Goal: Task Accomplishment & Management: Manage account settings

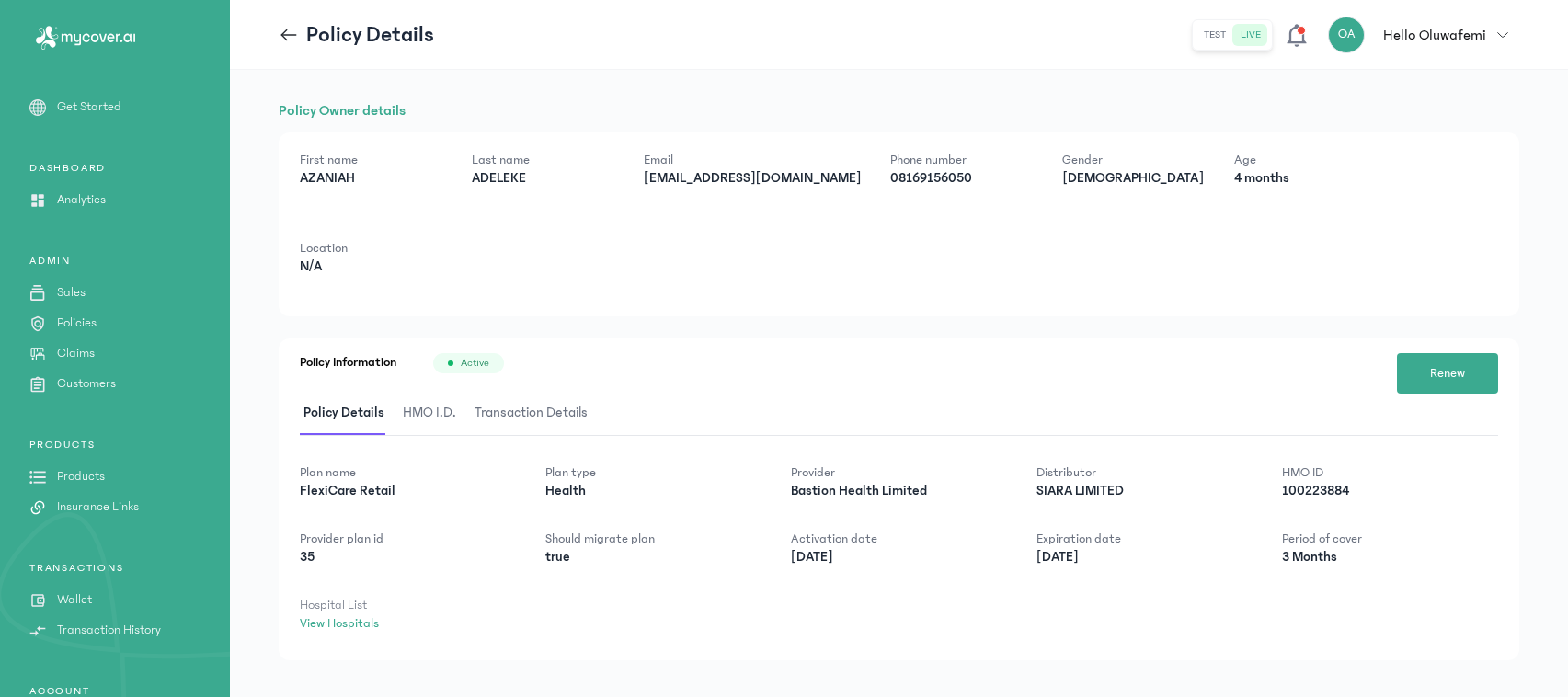
click at [62, 327] on p "Policies" at bounding box center [77, 323] width 40 height 19
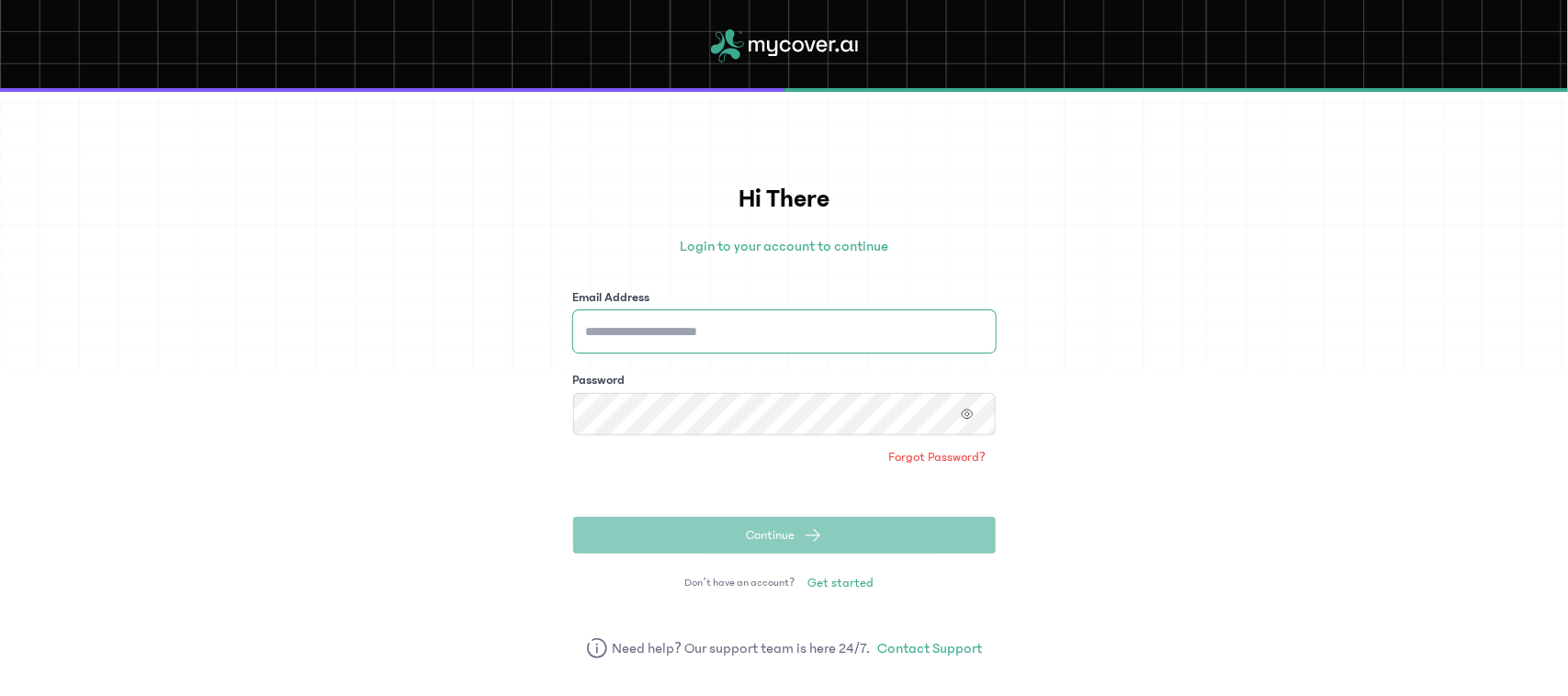
type input "**********"
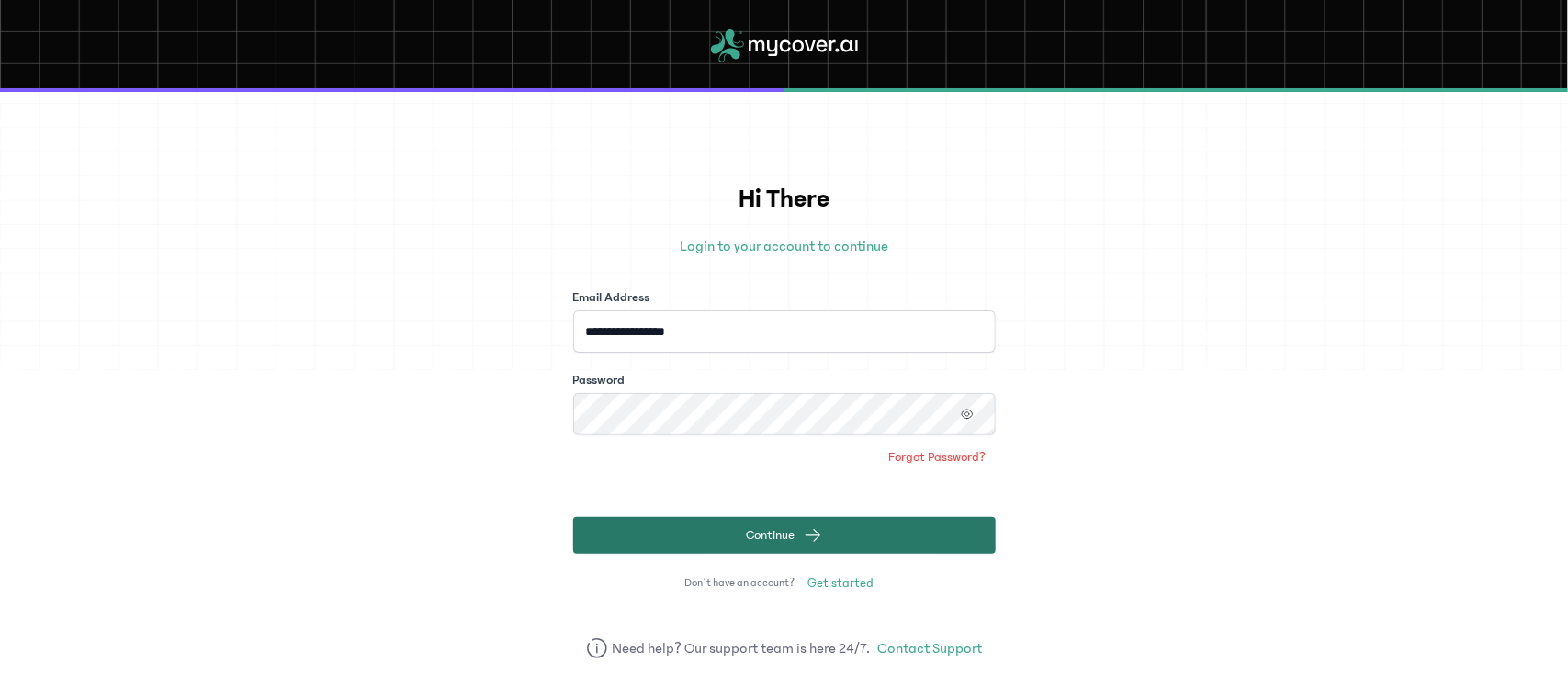
click at [714, 547] on button "Continue" at bounding box center [784, 535] width 422 height 37
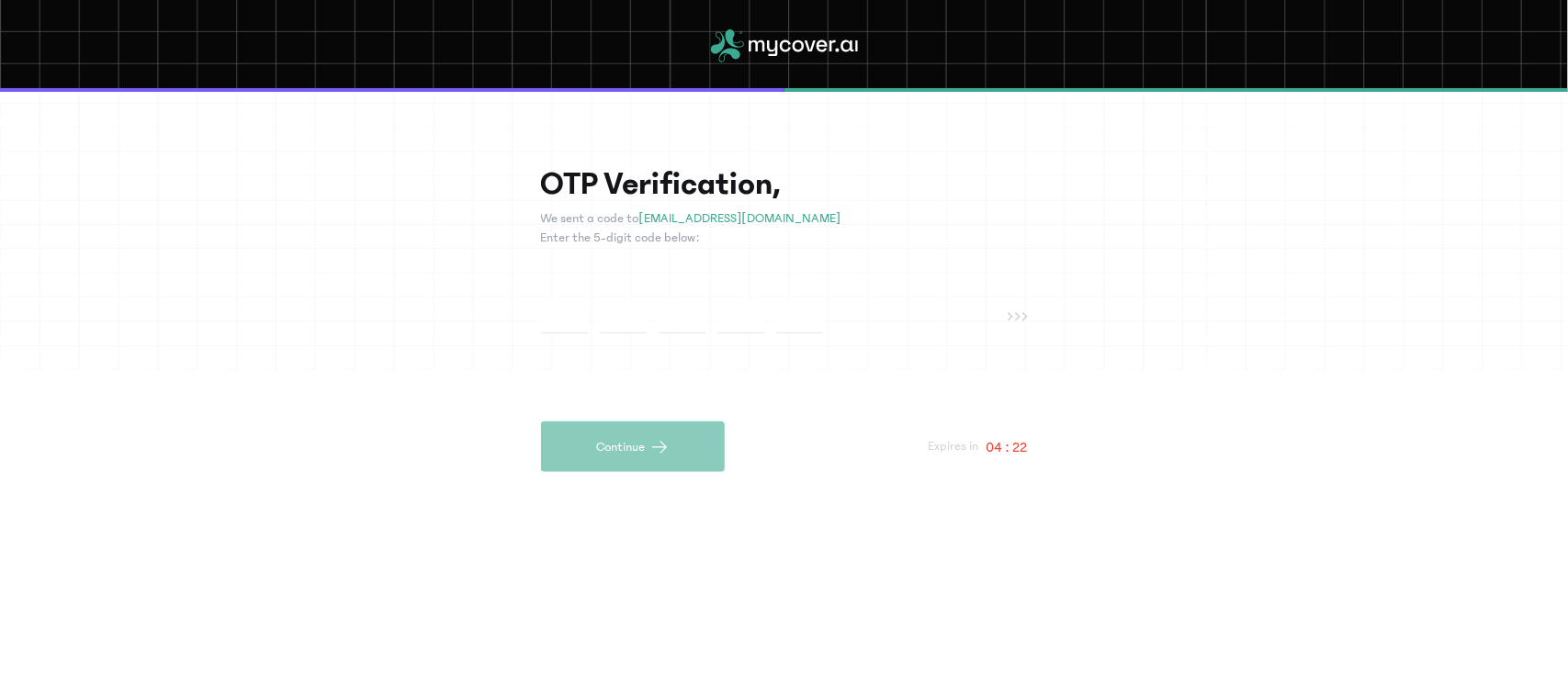
type input "*"
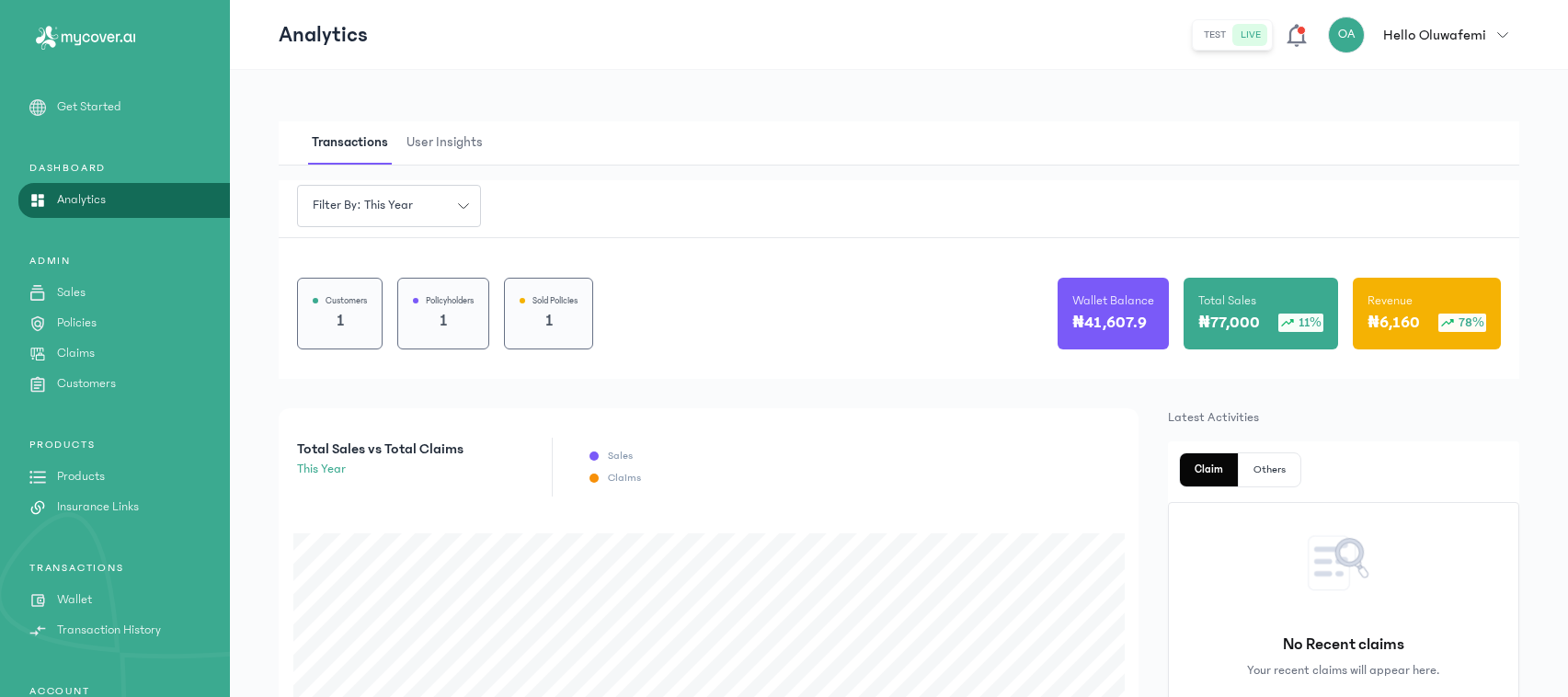
click at [92, 318] on p "Policies" at bounding box center [77, 323] width 40 height 19
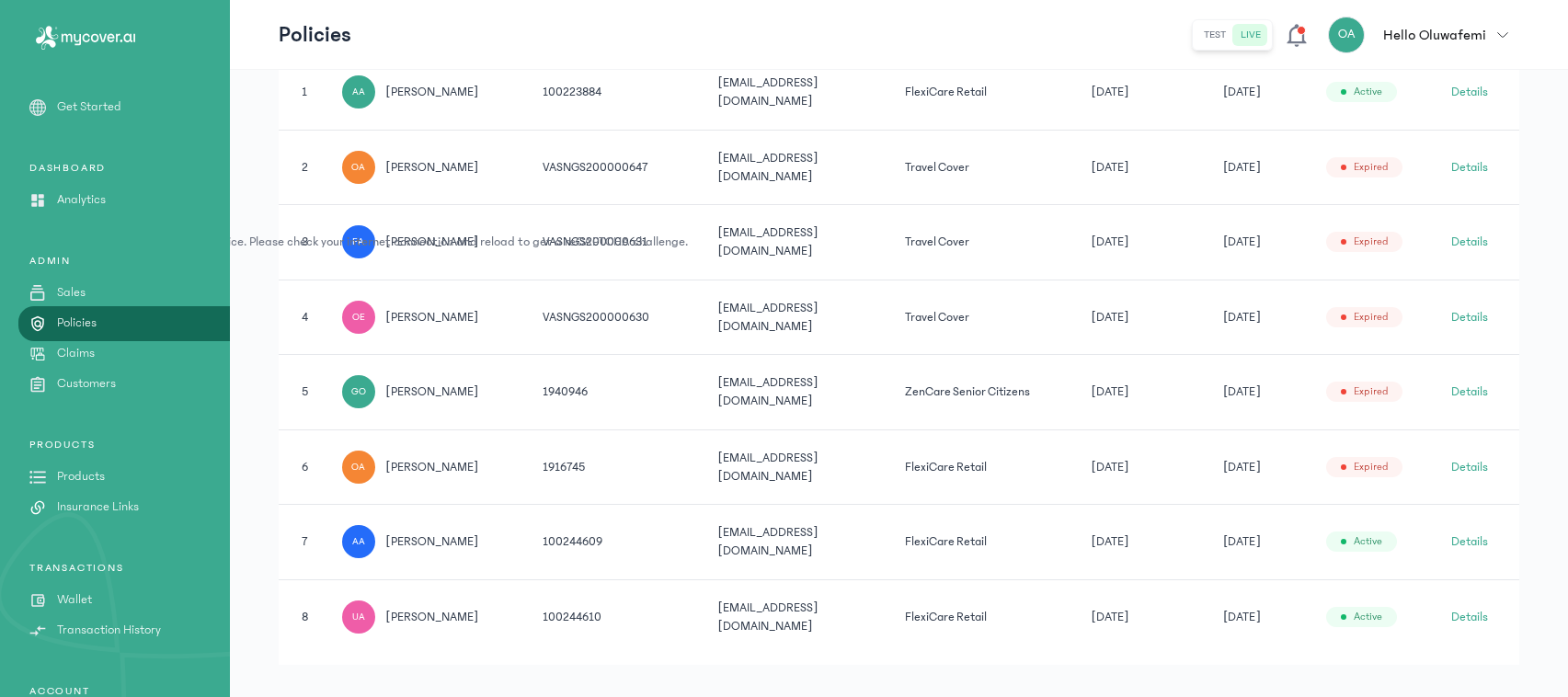
scroll to position [467, 0]
click at [1489, 455] on button "Details" at bounding box center [1470, 463] width 37 height 18
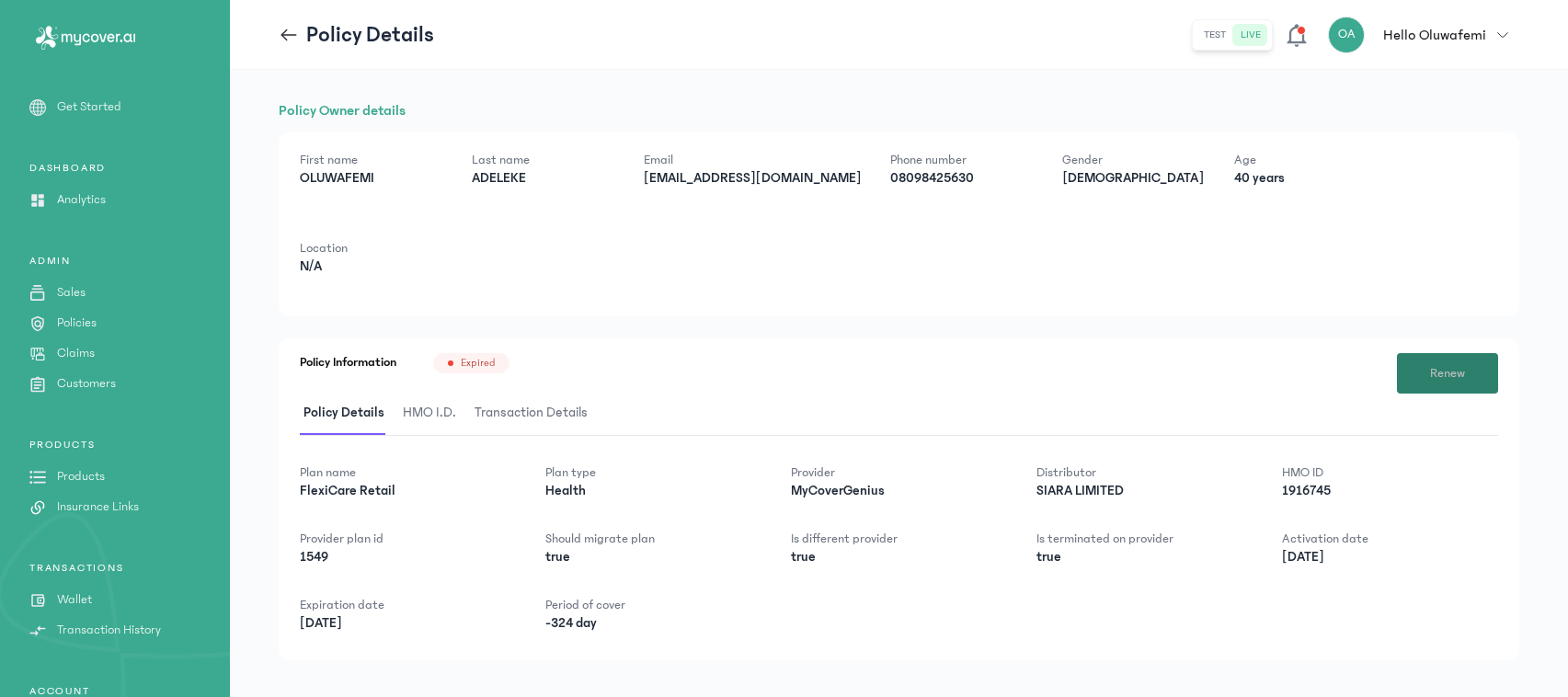
click at [1457, 384] on button "Renew" at bounding box center [1447, 373] width 101 height 41
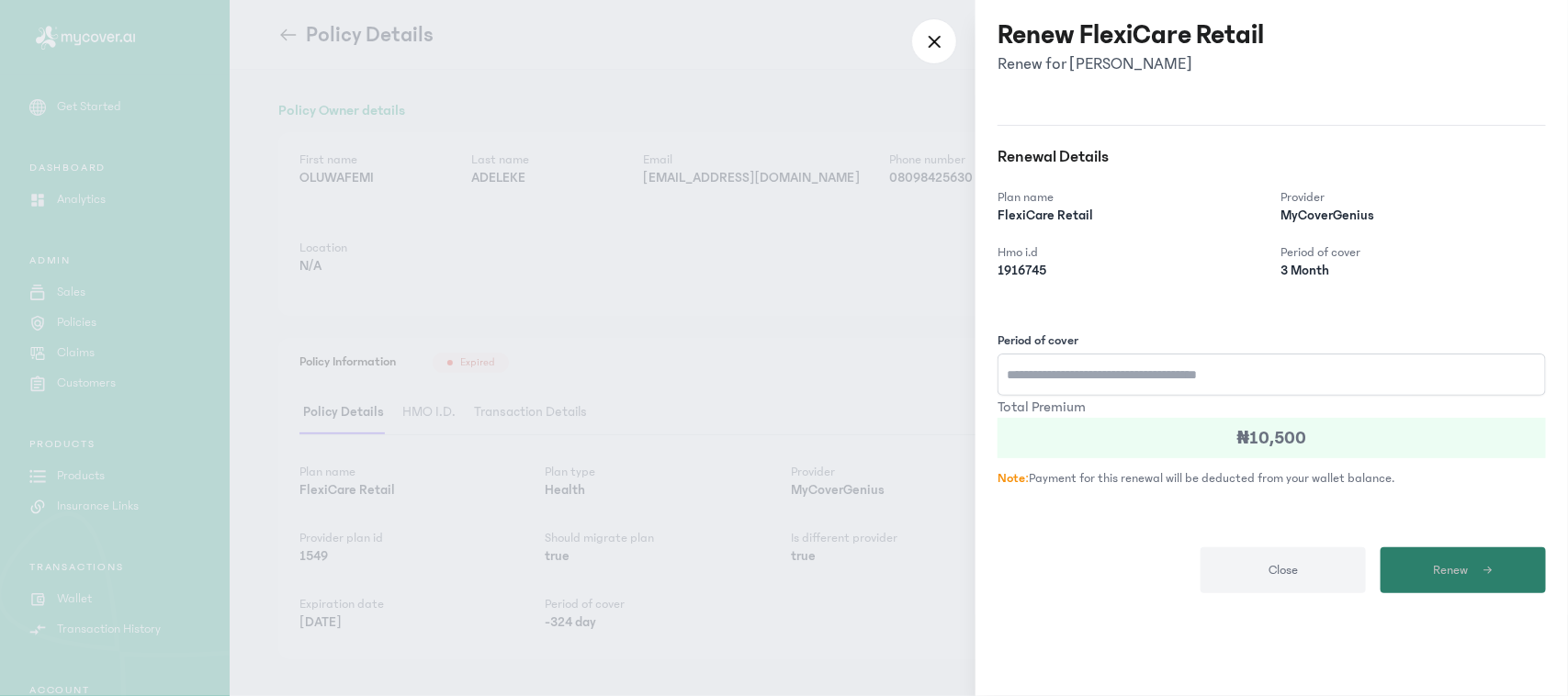
type input "*"
click at [1442, 580] on span "Renew" at bounding box center [1450, 570] width 35 height 19
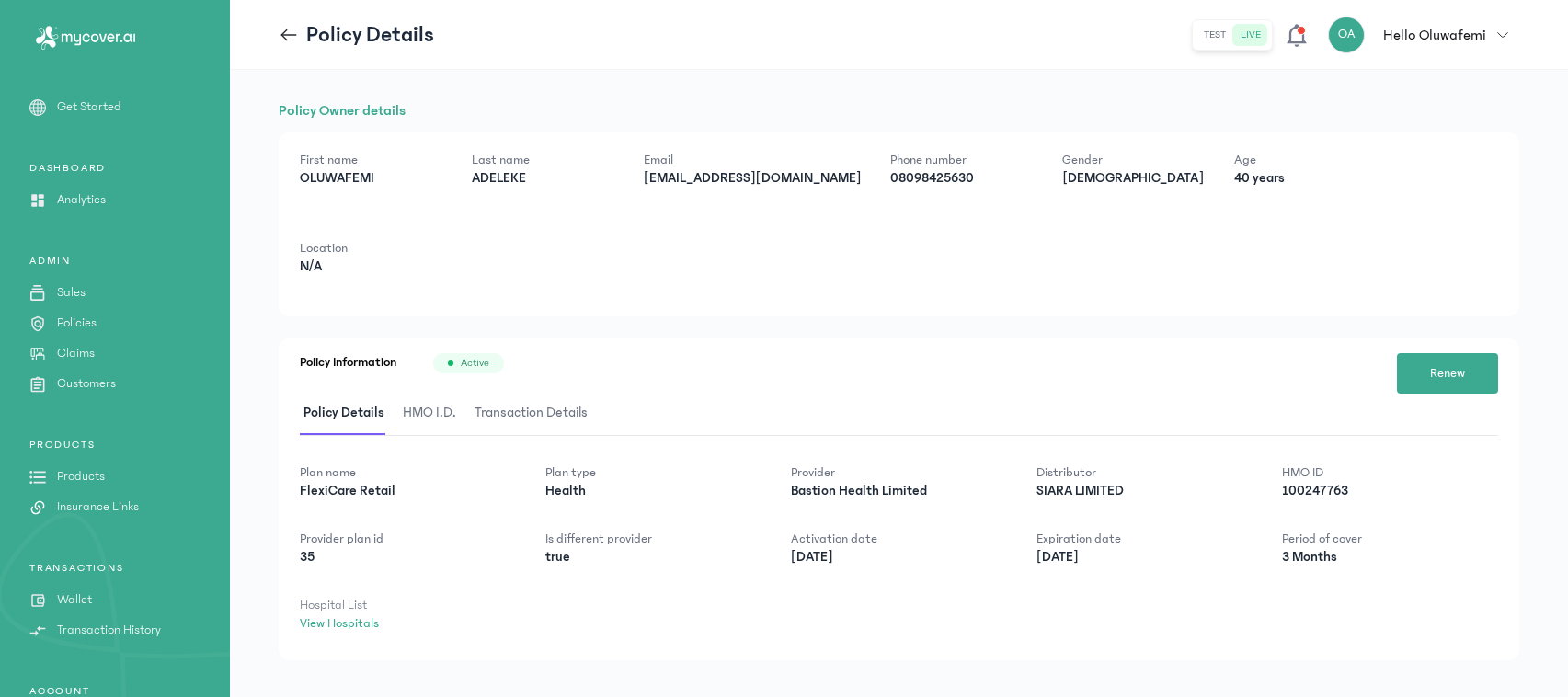
scroll to position [21, 0]
